Goal: Check status: Check status

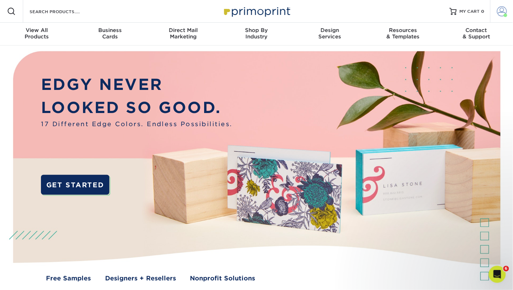
click at [501, 14] on span at bounding box center [501, 11] width 10 height 10
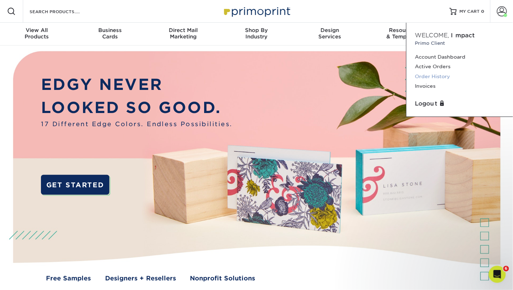
click at [454, 77] on link "Order History" at bounding box center [459, 77] width 89 height 10
click at [442, 72] on link "Order History" at bounding box center [459, 77] width 89 height 10
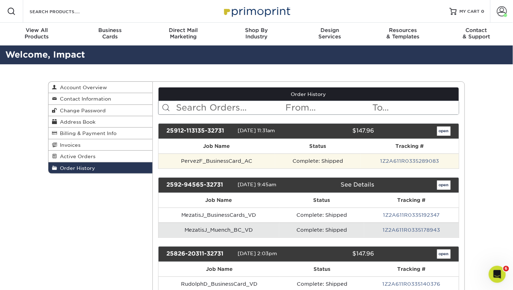
click at [439, 158] on td "1Z2A611R0335289083" at bounding box center [410, 161] width 98 height 15
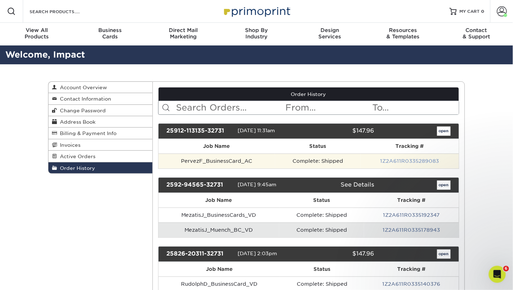
click at [437, 158] on link "1Z2A611R0335289083" at bounding box center [409, 161] width 59 height 6
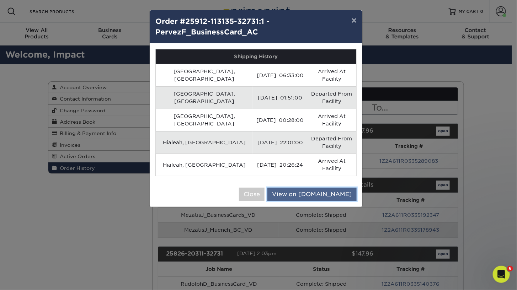
click at [339, 188] on link "View on UPS.com" at bounding box center [312, 195] width 89 height 14
